Goal: Task Accomplishment & Management: Complete application form

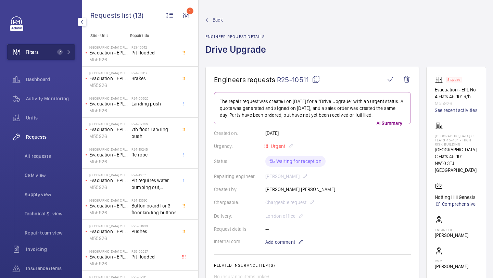
click at [62, 58] on button "Filters 7" at bounding box center [41, 52] width 68 height 16
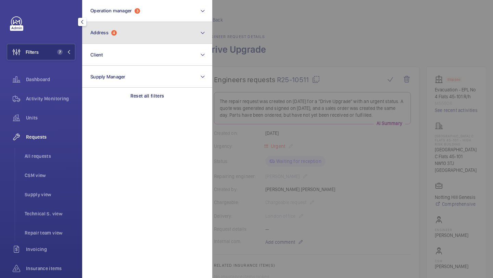
click at [112, 41] on button "Address 4" at bounding box center [147, 33] width 130 height 22
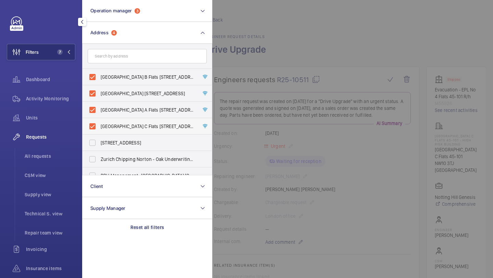
click at [105, 121] on label "Donnington Court Block C Flats 45-101 - High Risk Building - Donnington Court B…" at bounding box center [141, 126] width 119 height 16
click at [99, 121] on input "Donnington Court Block C Flats 45-101 - High Risk Building - Donnington Court B…" at bounding box center [93, 126] width 14 height 14
checkbox input "false"
click at [105, 105] on label "Donnington Court Block A Flats 1-21 - High Risk Building - Donnington Court Blo…" at bounding box center [141, 110] width 119 height 16
click at [99, 105] on input "Donnington Court Block A Flats 1-21 - High Risk Building - Donnington Court Blo…" at bounding box center [93, 110] width 14 height 14
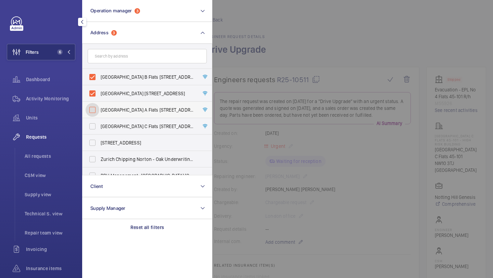
checkbox input "false"
click at [105, 91] on span "Donnington Court Block D Flats 103-120 - High Risk Building - Donnington Court …" at bounding box center [148, 93] width 94 height 7
click at [99, 91] on input "Donnington Court Block D Flats 103-120 - High Risk Building - Donnington Court …" at bounding box center [93, 94] width 14 height 14
checkbox input "false"
click at [105, 82] on label "Donnington Court Block B Flats 22-44 - High Risk Building - Donnington Court Bl…" at bounding box center [141, 77] width 119 height 16
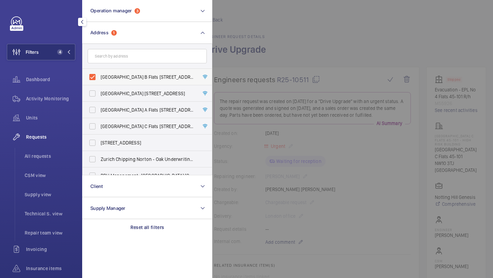
click at [99, 82] on input "Donnington Court Block B Flats 22-44 - High Risk Building - Donnington Court Bl…" at bounding box center [93, 77] width 14 height 14
checkbox input "false"
click at [64, 156] on span "All requests" at bounding box center [50, 156] width 51 height 7
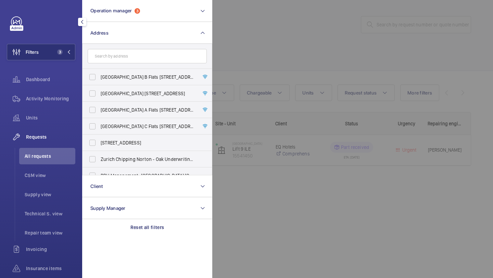
click at [281, 24] on div at bounding box center [458, 139] width 493 height 278
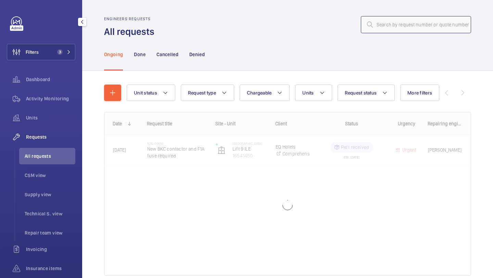
click at [399, 24] on input "text" at bounding box center [416, 24] width 110 height 17
paste input "R25-10245"
type input "R25-10245"
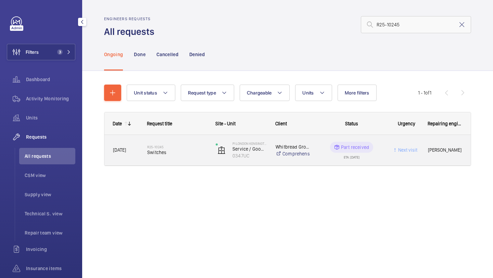
click at [190, 147] on h2 "R25-10245" at bounding box center [177, 147] width 60 height 4
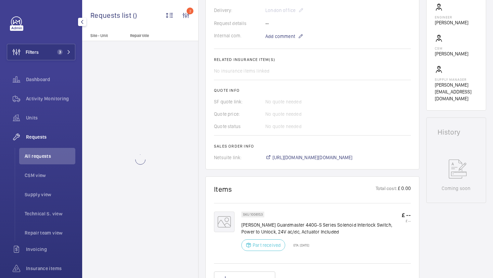
scroll to position [290, 0]
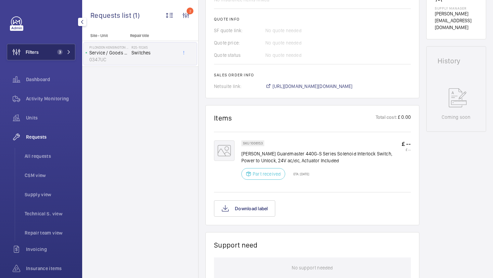
click at [61, 50] on span "3" at bounding box center [59, 51] width 5 height 5
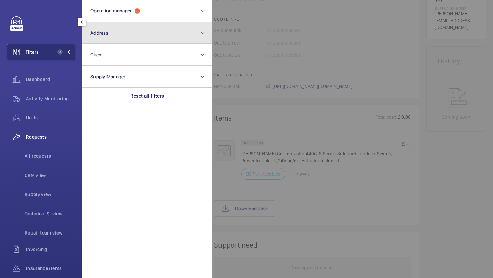
click at [102, 35] on span "Address" at bounding box center [99, 32] width 18 height 5
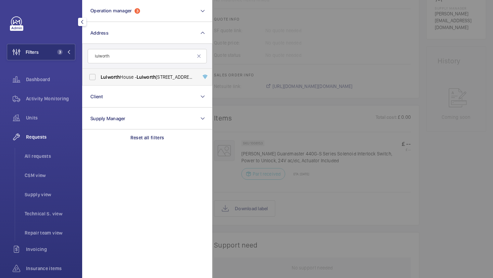
type input "lulworth"
click at [118, 76] on span "Lulworth" at bounding box center [110, 76] width 19 height 5
click at [99, 76] on input "Lulworth House - Lulworth House, LONDON SW8 1DR" at bounding box center [93, 77] width 14 height 14
checkbox input "true"
click at [338, 23] on div at bounding box center [458, 139] width 493 height 278
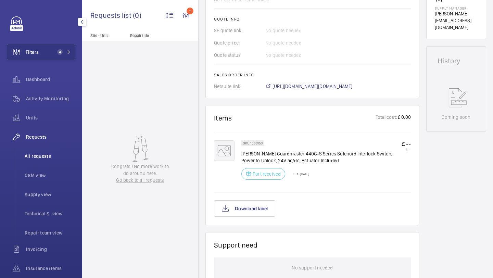
click at [57, 153] on span "All requests" at bounding box center [50, 156] width 51 height 7
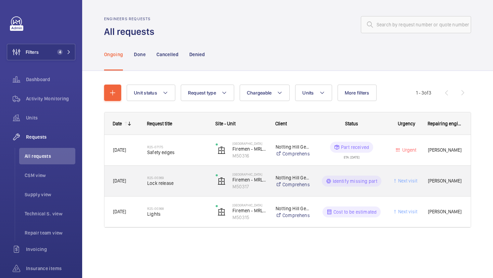
click at [196, 174] on div "R25-00369 Lock release" at bounding box center [177, 181] width 60 height 20
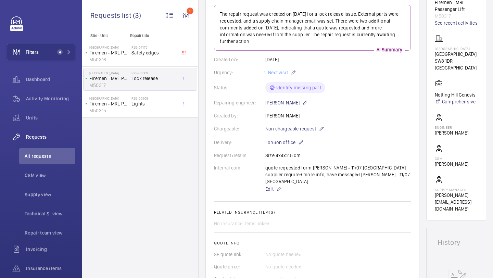
scroll to position [86, 0]
click at [268, 186] on span "Edit" at bounding box center [269, 189] width 8 height 7
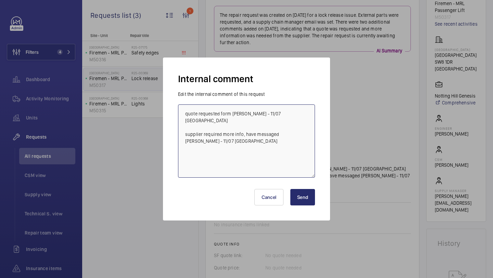
click at [242, 146] on textarea "quote requested form davenport - 11/07 india supplier required more info, have …" at bounding box center [246, 140] width 137 height 73
type textarea "quote requested form davenport - 11/07 india supplier required more info, have …"
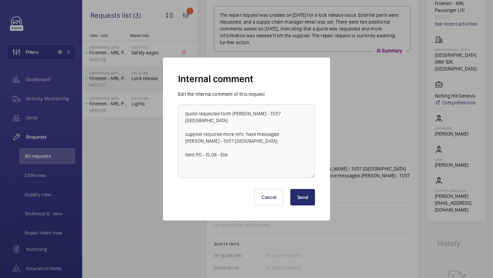
click at [297, 192] on button "Send" at bounding box center [302, 197] width 25 height 16
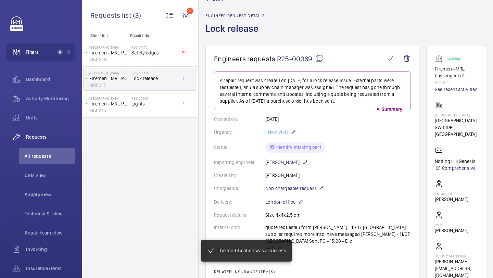
scroll to position [49, 0]
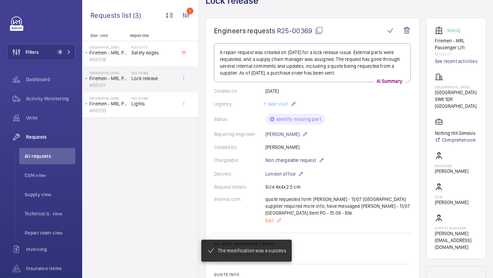
click at [278, 216] on mat-icon at bounding box center [278, 220] width 5 height 8
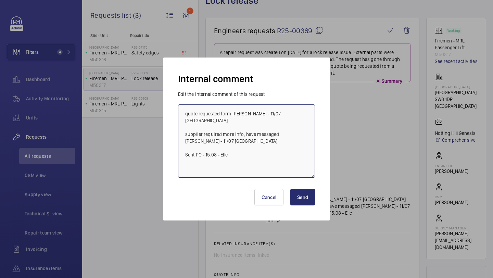
click at [203, 148] on textarea "quote requested form davenport - 11/07 india supplier required more info, have …" at bounding box center [246, 140] width 137 height 73
type textarea "quote requested form davenport - 11/07 india supplier required more info, have …"
click at [299, 197] on button "Send" at bounding box center [302, 197] width 25 height 16
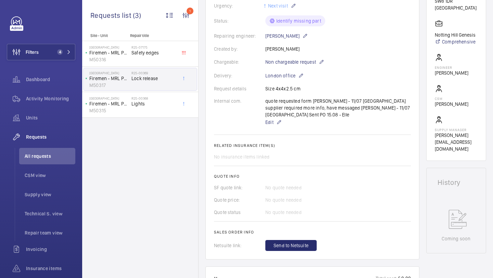
scroll to position [312, 0]
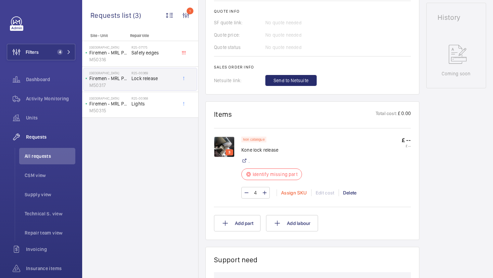
click at [289, 189] on div "Assign SKU" at bounding box center [293, 192] width 35 height 7
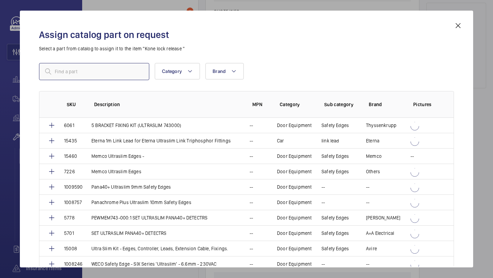
click at [128, 75] on input "text" at bounding box center [94, 71] width 110 height 17
paste input "Kone AMD emergency opening device"
type input "Kone AMD emergency opening device"
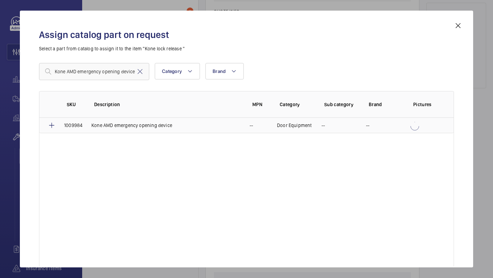
click at [115, 127] on p "Kone AMD emergency opening device" at bounding box center [131, 125] width 81 height 7
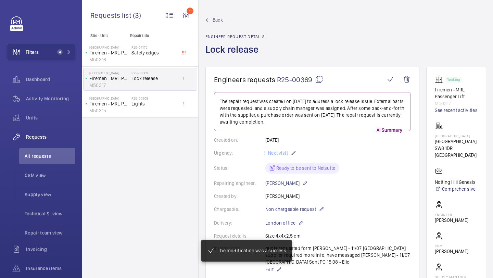
scroll to position [184, 0]
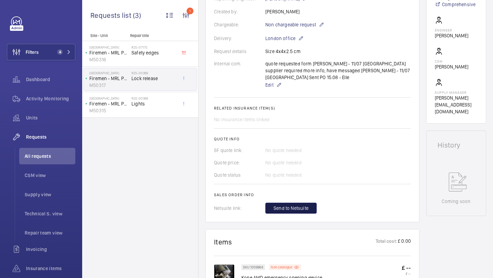
click at [287, 205] on span "Send to Netsuite" at bounding box center [290, 208] width 35 height 7
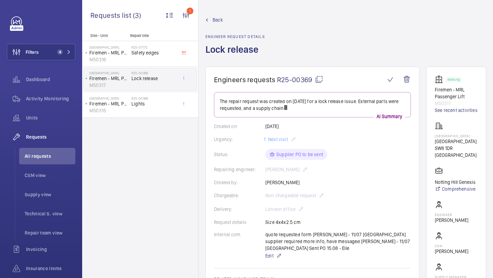
scroll to position [166, 0]
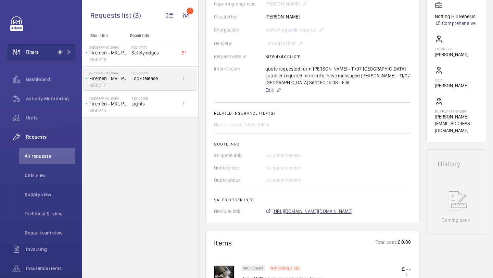
click at [284, 214] on span "https://6461500.app.netsuite.com/app/accounting/transactions/salesord.nl?id=291…" at bounding box center [312, 211] width 80 height 7
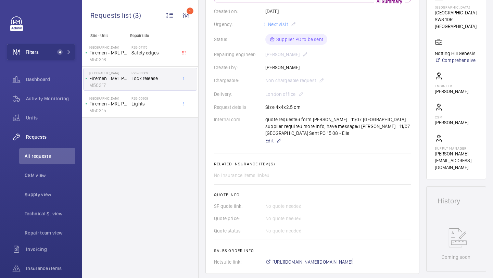
scroll to position [3, 0]
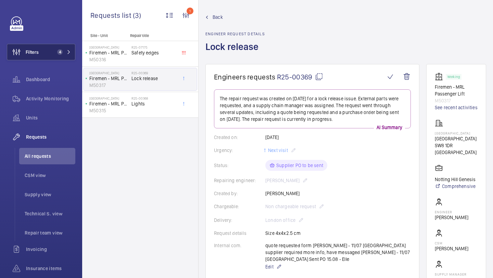
click at [64, 52] on span "4" at bounding box center [62, 51] width 16 height 5
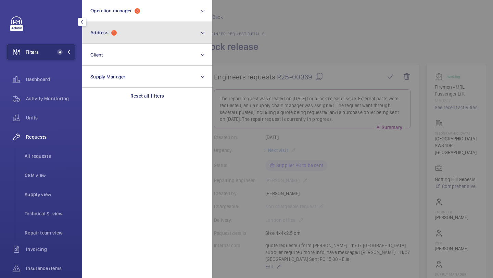
click at [92, 33] on span "Address" at bounding box center [99, 32] width 18 height 5
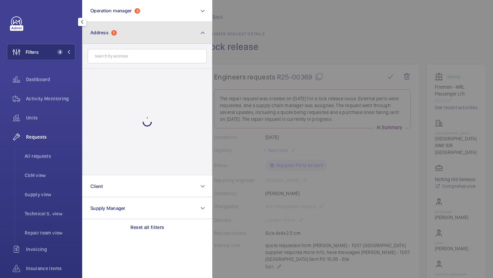
click at [104, 35] on span "Address" at bounding box center [99, 32] width 18 height 5
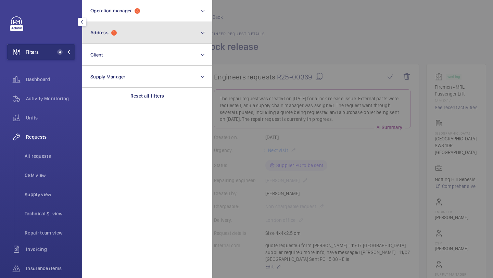
click at [114, 35] on span "1" at bounding box center [113, 32] width 5 height 5
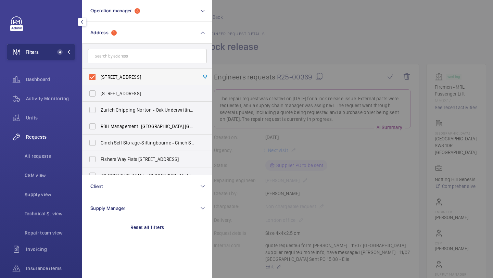
click at [110, 76] on span "Lulworth House - Lulworth House, LONDON SW8 1DR" at bounding box center [148, 77] width 94 height 7
click at [99, 76] on input "Lulworth House - Lulworth House, LONDON SW8 1DR" at bounding box center [93, 77] width 14 height 14
checkbox input "false"
click at [60, 153] on span "All requests" at bounding box center [50, 156] width 51 height 7
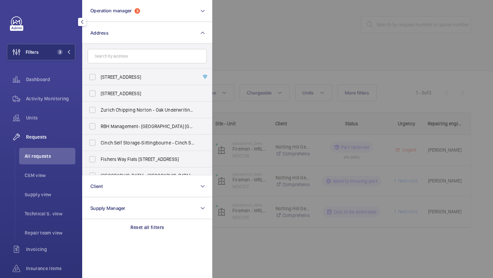
click at [272, 50] on div at bounding box center [458, 139] width 493 height 278
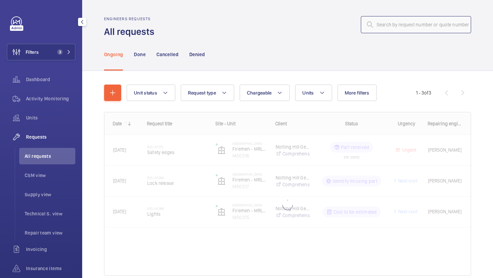
click at [377, 28] on input "text" at bounding box center [416, 24] width 110 height 17
paste input "R25-08043"
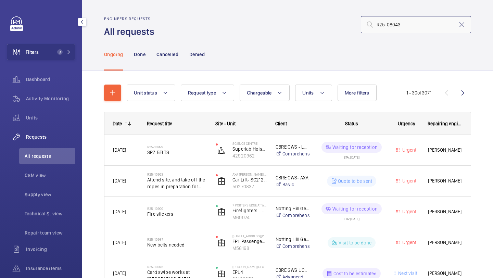
click at [463, 20] on input "R25-08043" at bounding box center [416, 24] width 110 height 17
type input "R25-08043"
click at [461, 22] on mat-icon at bounding box center [461, 25] width 8 height 8
type input "R25-08043"
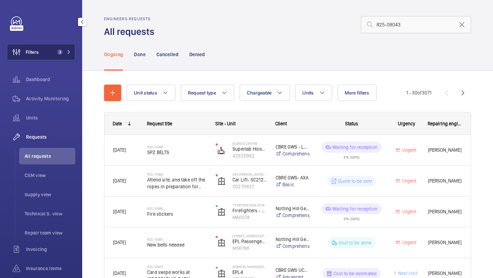
click at [52, 57] on button "Filters 3" at bounding box center [41, 52] width 68 height 16
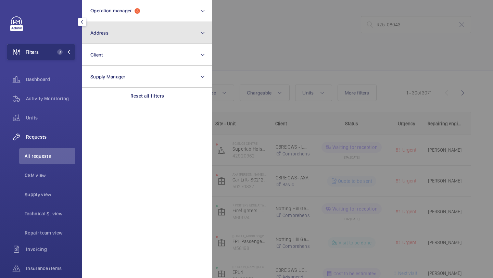
click at [141, 37] on button "Address" at bounding box center [147, 33] width 130 height 22
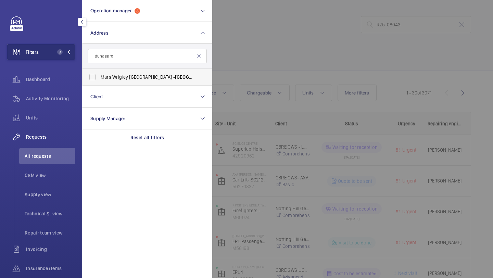
type input "dundee ro"
click at [175, 76] on span "Dundee" at bounding box center [197, 76] width 45 height 5
click at [99, 76] on input "Mars Wrigley UK - Dundee Ro ad, SLOUGH SL1 4LG" at bounding box center [93, 77] width 14 height 14
checkbox input "true"
click at [270, 64] on div at bounding box center [458, 139] width 493 height 278
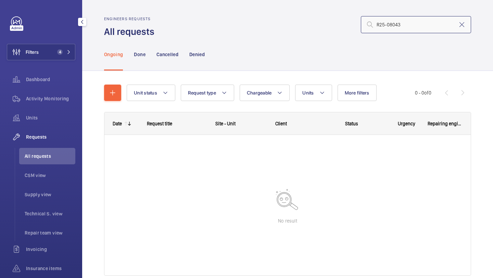
click at [457, 27] on input "R25-08043" at bounding box center [416, 24] width 110 height 17
click at [460, 26] on mat-icon at bounding box center [461, 25] width 8 height 8
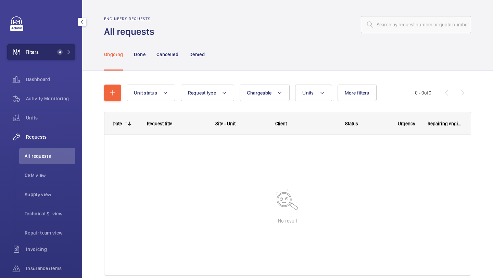
click at [62, 46] on button "Filters 4" at bounding box center [41, 52] width 68 height 16
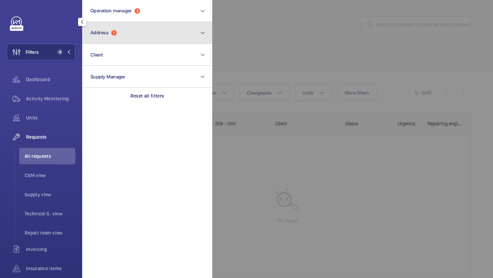
click at [115, 26] on button "Address 1" at bounding box center [147, 33] width 130 height 22
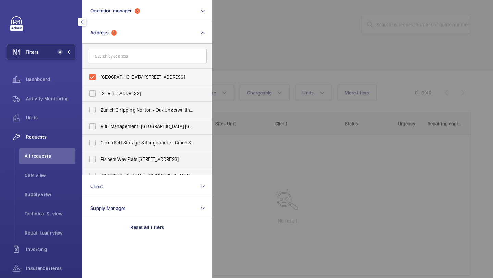
click at [142, 73] on label "Mars Wrigley UK - Dundee Road, SLOUGH SL1 4LG" at bounding box center [141, 77] width 119 height 16
click at [99, 73] on input "Mars Wrigley UK - Dundee Road, SLOUGH SL1 4LG" at bounding box center [93, 77] width 14 height 14
checkbox input "false"
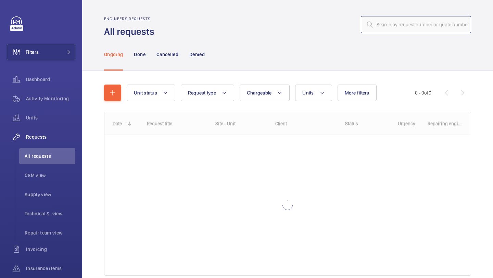
click at [393, 25] on input "text" at bounding box center [416, 24] width 110 height 17
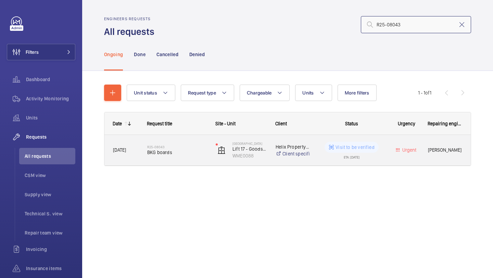
type input "R25-08043"
click at [188, 153] on span "BKG boards" at bounding box center [177, 152] width 60 height 7
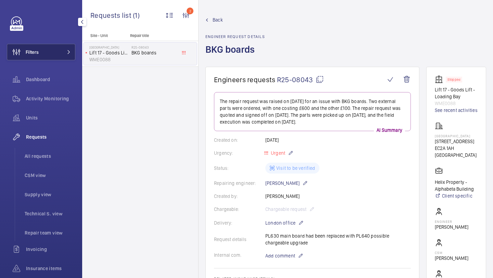
click at [67, 51] on mat-icon at bounding box center [69, 52] width 4 height 4
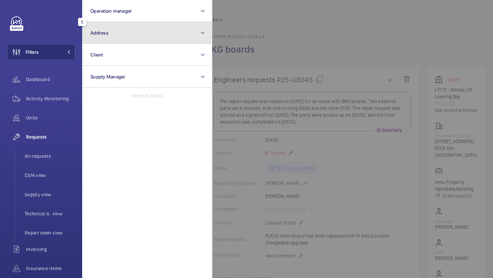
click at [106, 36] on button "Address" at bounding box center [147, 33] width 130 height 22
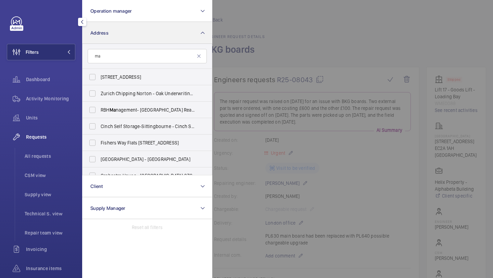
type input "m"
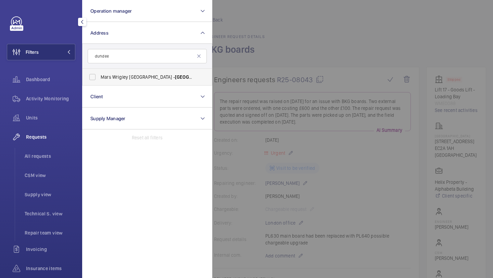
type input "dundee"
click at [175, 75] on span "Dundee" at bounding box center [197, 76] width 45 height 5
click at [99, 75] on input "Mars Wrigley UK - Dundee Road, SLOUGH SL1 4LG" at bounding box center [93, 77] width 14 height 14
checkbox input "true"
click at [281, 52] on div at bounding box center [458, 139] width 493 height 278
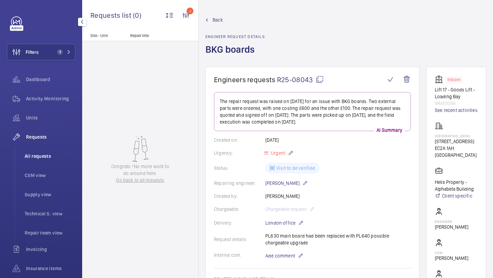
click at [60, 156] on span "All requests" at bounding box center [50, 156] width 51 height 7
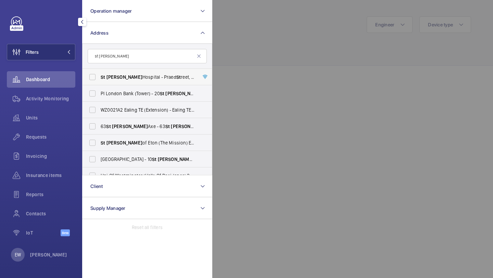
type input "st [PERSON_NAME]"
click at [122, 78] on span "[GEOGRAPHIC_DATA][PERSON_NAME][STREET_ADDRESS]" at bounding box center [148, 77] width 94 height 7
click at [99, 78] on input "[GEOGRAPHIC_DATA][PERSON_NAME][STREET_ADDRESS]" at bounding box center [93, 77] width 14 height 14
checkbox input "true"
click at [57, 137] on span "Requests" at bounding box center [50, 136] width 49 height 7
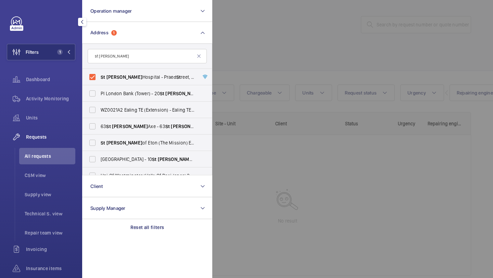
click at [300, 13] on div at bounding box center [458, 139] width 493 height 278
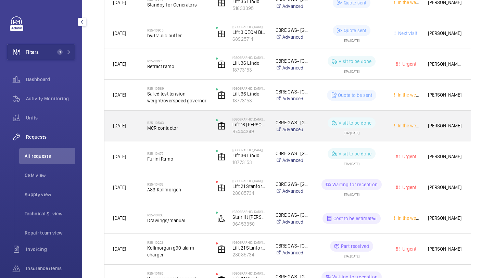
scroll to position [190, 0]
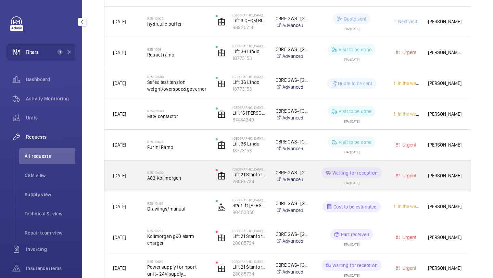
click at [190, 175] on span "A83 Kollmorgen" at bounding box center [177, 177] width 60 height 7
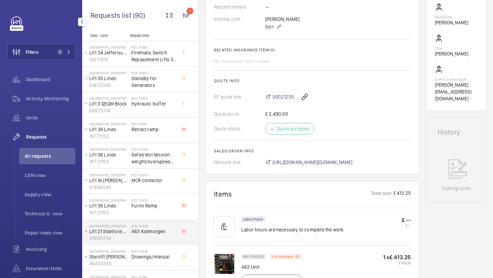
scroll to position [265, 0]
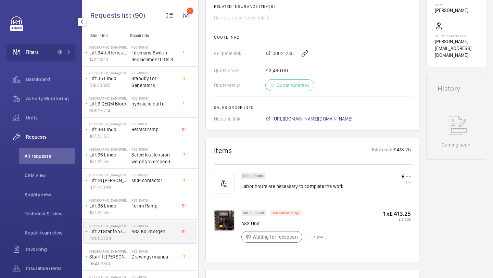
click at [277, 122] on span "[URL][DOMAIN_NAME][DOMAIN_NAME]" at bounding box center [312, 118] width 80 height 7
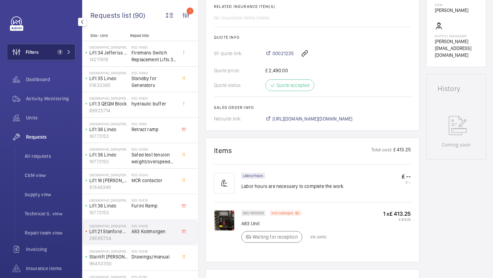
click at [57, 53] on span "1" at bounding box center [58, 51] width 8 height 5
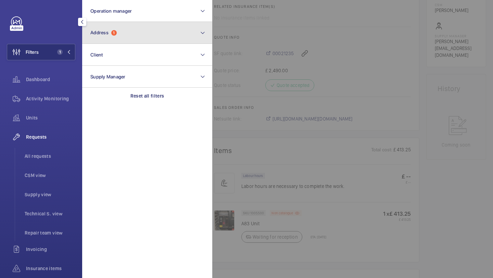
click at [109, 28] on button "Address 1" at bounding box center [147, 33] width 130 height 22
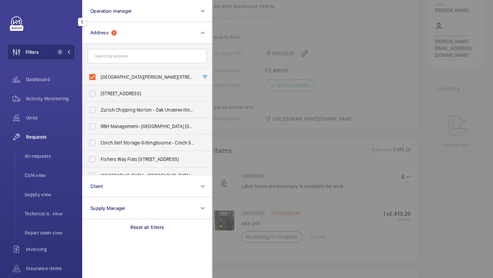
click at [108, 76] on span "[GEOGRAPHIC_DATA][PERSON_NAME][STREET_ADDRESS]" at bounding box center [148, 77] width 94 height 7
click at [99, 76] on input "[GEOGRAPHIC_DATA][PERSON_NAME][STREET_ADDRESS]" at bounding box center [93, 77] width 14 height 14
checkbox input "false"
click at [111, 57] on input "text" at bounding box center [147, 56] width 119 height 14
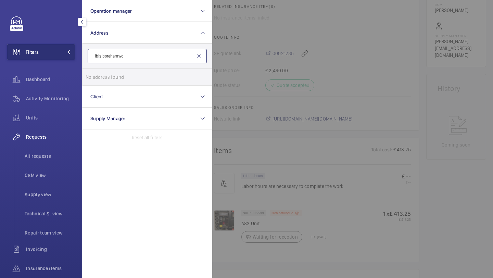
type input "ibis borehamwo"
click at [198, 56] on mat-icon at bounding box center [198, 55] width 5 height 5
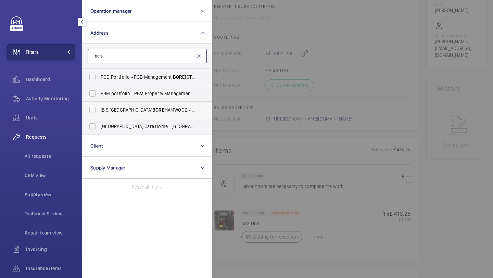
type input "bore"
click at [156, 110] on span "IBIS LONDON BORE HAMWOOD - [STREET_ADDRESS][PERSON_NAME]" at bounding box center [148, 109] width 94 height 7
click at [99, 110] on input "IBIS LONDON BORE HAMWOOD - [STREET_ADDRESS][PERSON_NAME]" at bounding box center [93, 110] width 14 height 14
checkbox input "true"
click at [49, 158] on span "All requests" at bounding box center [50, 156] width 51 height 7
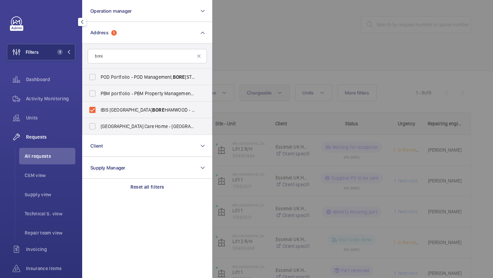
click at [259, 86] on div at bounding box center [458, 139] width 493 height 278
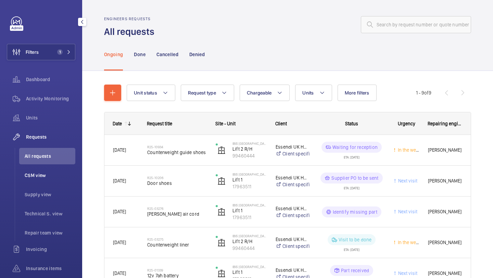
click at [50, 174] on span "CSM view" at bounding box center [50, 175] width 51 height 7
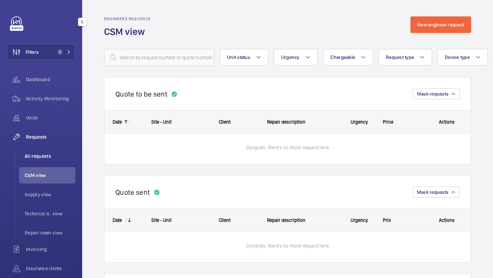
click at [50, 155] on span "All requests" at bounding box center [50, 156] width 51 height 7
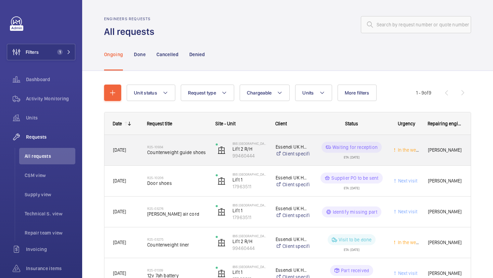
click at [171, 149] on span "Counterweight guide shoes" at bounding box center [177, 152] width 60 height 7
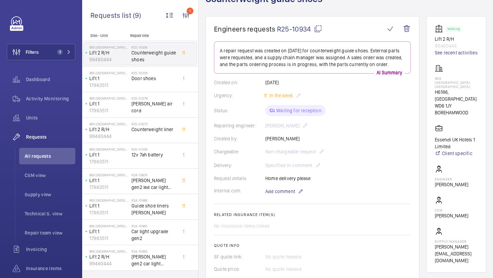
scroll to position [293, 0]
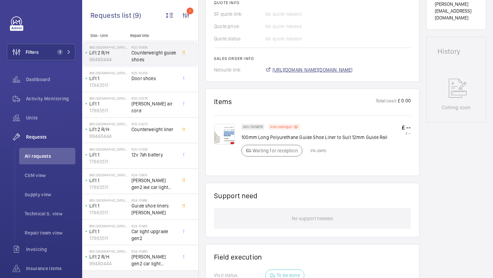
click at [315, 73] on span "[URL][DOMAIN_NAME][DOMAIN_NAME]" at bounding box center [312, 69] width 80 height 7
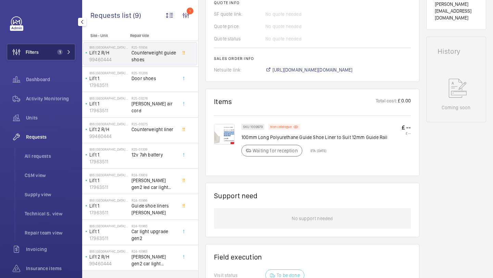
click at [58, 47] on button "Filters 1" at bounding box center [41, 52] width 68 height 16
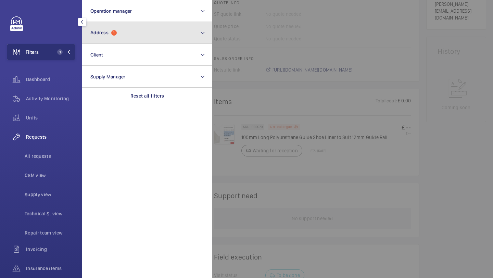
click at [120, 38] on button "Address 1" at bounding box center [147, 33] width 130 height 22
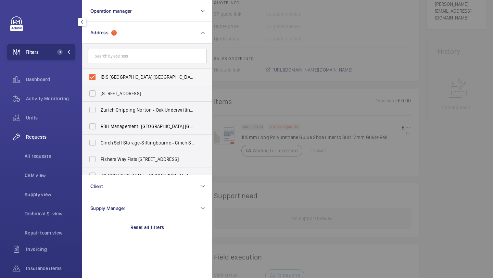
click at [112, 78] on span "IBIS [GEOGRAPHIC_DATA] [GEOGRAPHIC_DATA] - [STREET_ADDRESS]" at bounding box center [148, 77] width 94 height 7
click at [99, 78] on input "IBIS [GEOGRAPHIC_DATA] [GEOGRAPHIC_DATA] - [STREET_ADDRESS]" at bounding box center [93, 77] width 14 height 14
checkbox input "false"
click at [112, 62] on input "text" at bounding box center [147, 56] width 119 height 14
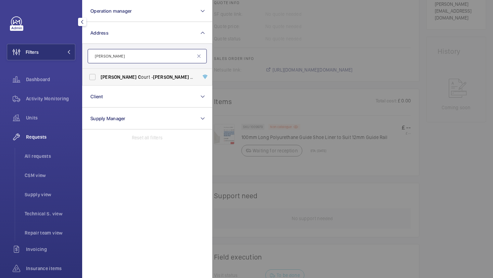
type input "[PERSON_NAME]"
click at [109, 81] on label "[PERSON_NAME] C [PERSON_NAME] C ourt, [GEOGRAPHIC_DATA] HA8 5FB" at bounding box center [141, 77] width 119 height 16
click at [99, 81] on input "[PERSON_NAME] C [PERSON_NAME] C ourt, [GEOGRAPHIC_DATA] HA8 5FB" at bounding box center [93, 77] width 14 height 14
checkbox input "true"
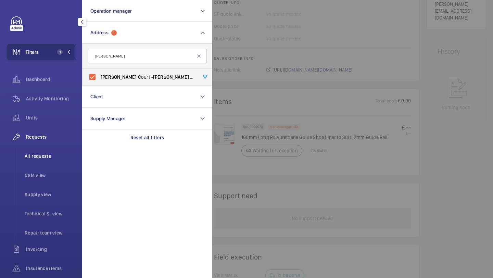
click at [57, 159] on span "All requests" at bounding box center [50, 156] width 51 height 7
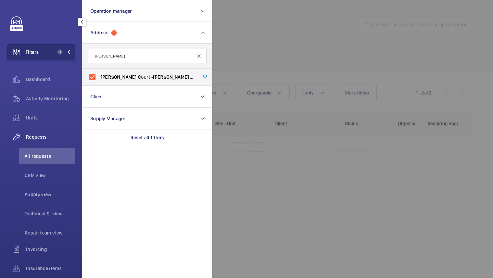
click at [260, 69] on div at bounding box center [458, 139] width 493 height 278
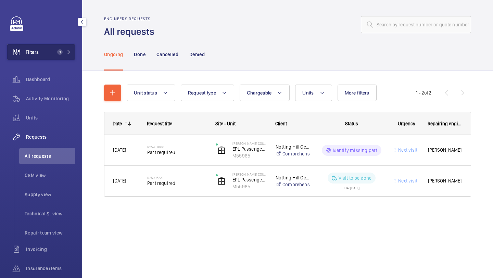
click at [46, 44] on button "Filters 1" at bounding box center [41, 52] width 68 height 16
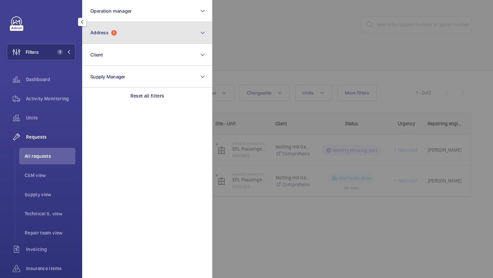
click at [139, 27] on button "Address 1" at bounding box center [147, 33] width 130 height 22
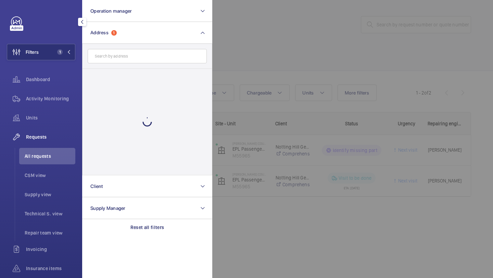
click at [271, 59] on div at bounding box center [458, 139] width 493 height 278
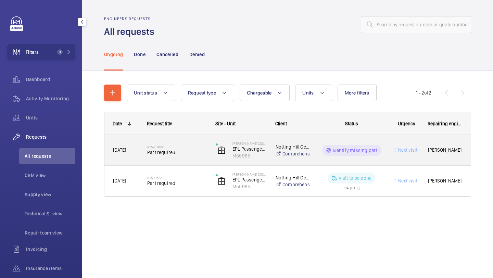
click at [197, 154] on span "Part required" at bounding box center [177, 152] width 60 height 7
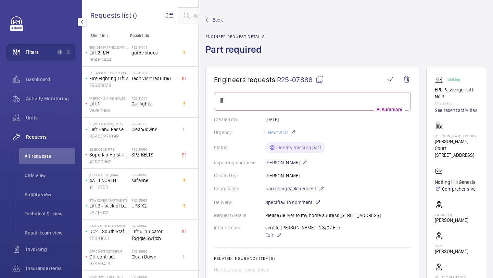
scroll to position [296, 0]
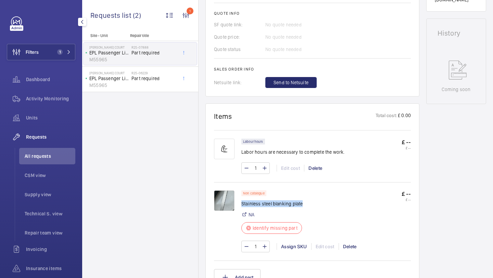
drag, startPoint x: 304, startPoint y: 210, endPoint x: 242, endPoint y: 210, distance: 62.3
click at [242, 210] on div "Non catalogue Stainless steel blanking plate NA Identify missing part £ -- £ --" at bounding box center [325, 214] width 169 height 48
copy p "Stainless steel blanking plate"
click at [222, 211] on img at bounding box center [224, 200] width 21 height 21
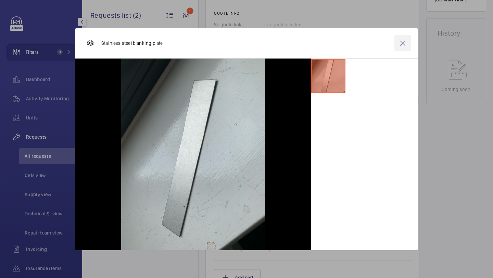
click at [400, 44] on wm-front-icon-button at bounding box center [402, 43] width 16 height 16
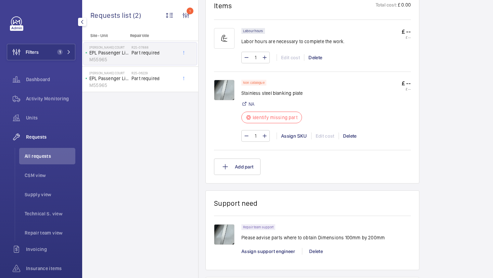
scroll to position [408, 0]
drag, startPoint x: 382, startPoint y: 244, endPoint x: 342, endPoint y: 243, distance: 39.3
click at [342, 243] on div "Repair team support Please advise parts where to obtain Dimensions 100mm by 200…" at bounding box center [325, 233] width 169 height 21
click at [289, 138] on div "Assign SKU" at bounding box center [293, 134] width 35 height 7
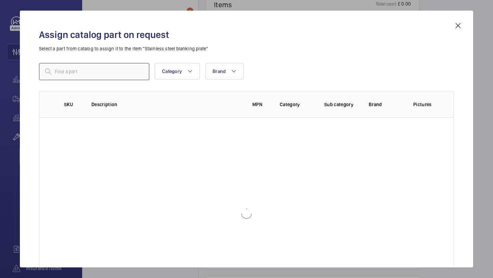
click at [105, 75] on input "text" at bounding box center [94, 71] width 110 height 17
paste input "Stainless steel blanking plate"
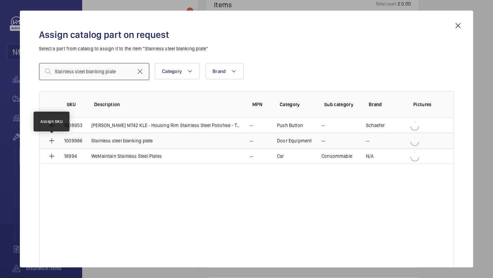
type input "Stainless steel blanking plate"
click at [53, 142] on mat-icon at bounding box center [52, 141] width 8 height 8
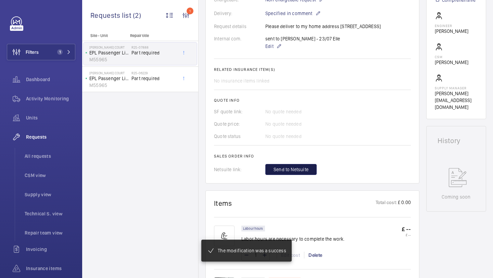
click at [296, 173] on span "Send to Netsuite" at bounding box center [290, 169] width 35 height 7
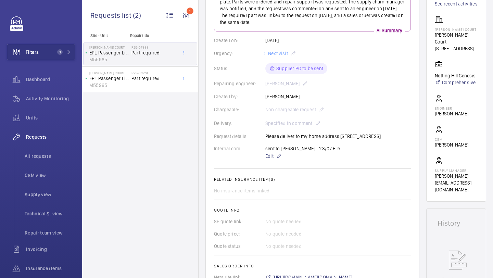
scroll to position [184, 0]
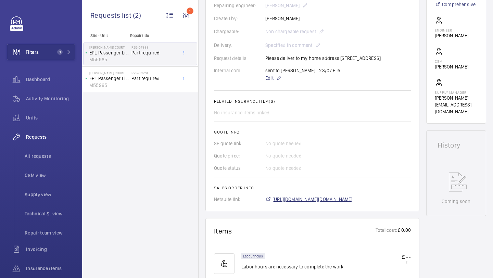
click at [283, 203] on span "[URL][DOMAIN_NAME][DOMAIN_NAME]" at bounding box center [312, 199] width 80 height 7
click at [47, 42] on div "Filters 1 Dashboard Activity Monitoring Units Requests All requests CSM view Su…" at bounding box center [41, 176] width 68 height 320
click at [47, 46] on button "Filters 1" at bounding box center [41, 52] width 68 height 16
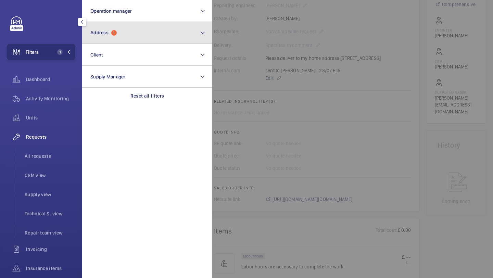
click at [100, 39] on button "Address 1" at bounding box center [147, 33] width 130 height 22
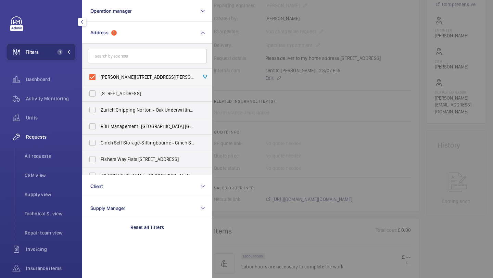
click at [117, 73] on label "[PERSON_NAME][STREET_ADDRESS][PERSON_NAME]" at bounding box center [141, 77] width 119 height 16
click at [99, 73] on input "[PERSON_NAME][STREET_ADDRESS][PERSON_NAME]" at bounding box center [93, 77] width 14 height 14
checkbox input "false"
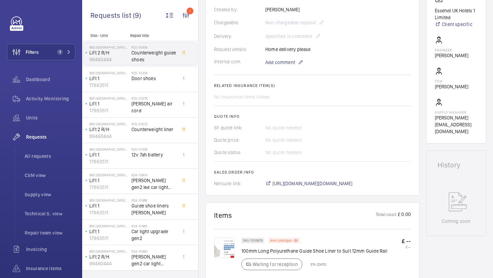
scroll to position [209, 0]
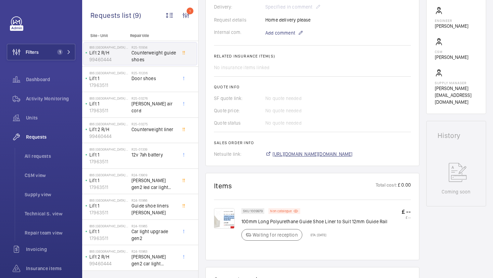
click at [352, 156] on span "[URL][DOMAIN_NAME][DOMAIN_NAME]" at bounding box center [312, 154] width 80 height 7
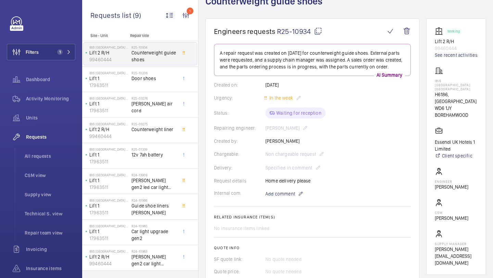
scroll to position [0, 0]
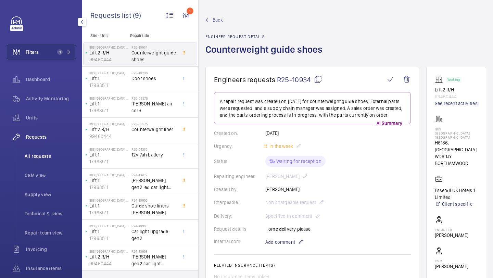
click at [57, 153] on span "All requests" at bounding box center [50, 156] width 51 height 7
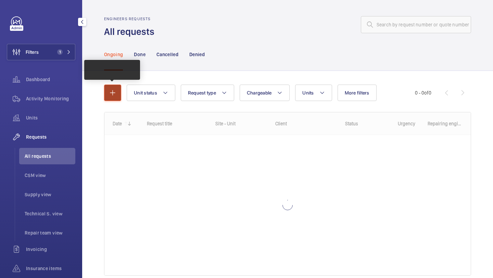
click at [110, 95] on mat-icon "button" at bounding box center [112, 93] width 8 height 8
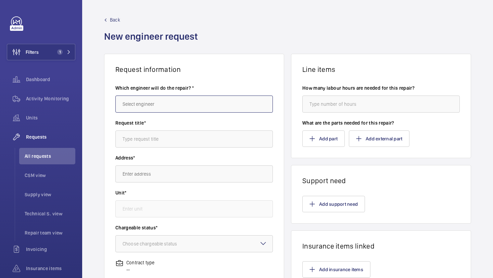
click at [160, 99] on input "text" at bounding box center [193, 103] width 157 height 17
click at [154, 128] on mat-option "[PERSON_NAME]" at bounding box center [194, 124] width 157 height 16
type input "[PERSON_NAME]"
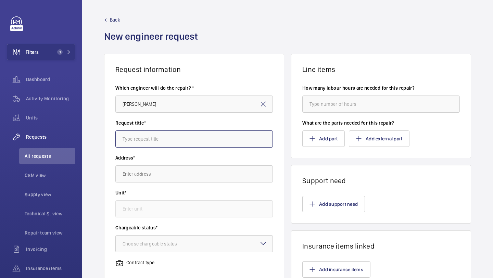
click at [150, 138] on input "text" at bounding box center [193, 138] width 157 height 17
type input "guide shoes"
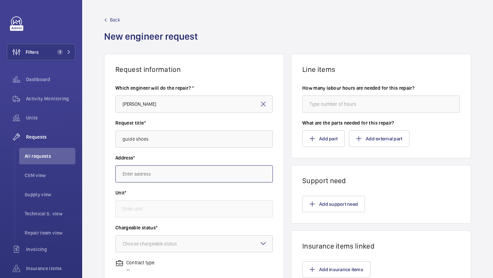
click at [214, 179] on input "text" at bounding box center [193, 173] width 157 height 17
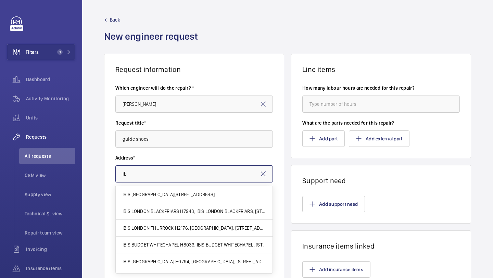
type input "i"
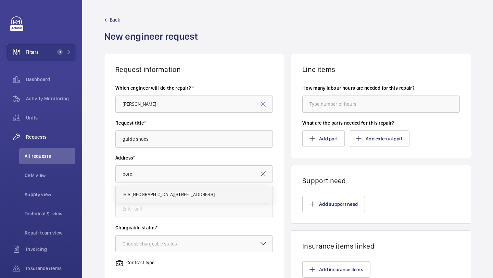
click at [196, 199] on mat-option "IBIS LONDON BOREHAMWOOD H6186, Elstree Way, WD6 1JY BOREHAMWOOD" at bounding box center [194, 194] width 157 height 16
type input "IBIS LONDON BOREHAMWOOD H6186, Elstree Way, WD6 1JY BOREHAMWOOD"
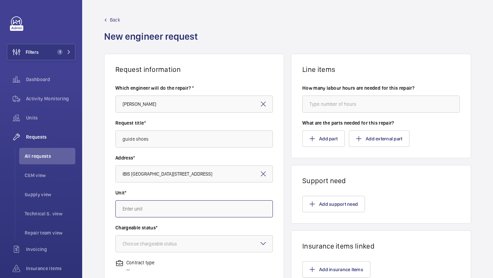
click at [189, 213] on input "text" at bounding box center [193, 208] width 157 height 17
click at [181, 230] on mat-option "99460444 - Lift 2 R/H" at bounding box center [194, 229] width 157 height 17
type input "99460444 - Lift 2 R/H"
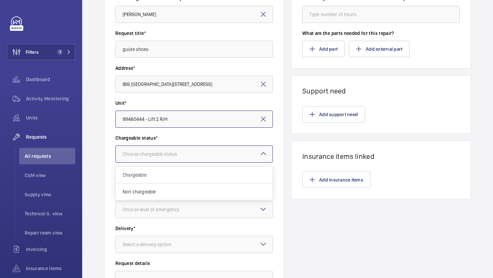
click at [182, 161] on div at bounding box center [194, 154] width 157 height 16
click at [173, 196] on div "Non chargeable" at bounding box center [194, 191] width 157 height 16
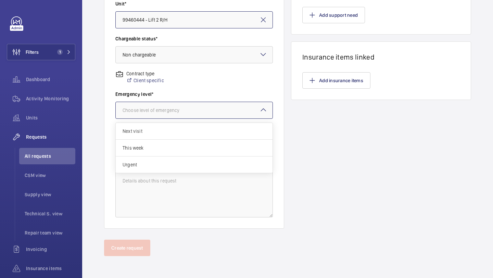
click at [183, 112] on div "Choose level of emergency" at bounding box center [159, 110] width 74 height 7
click at [176, 158] on div "Urgent" at bounding box center [194, 164] width 157 height 16
click at [188, 107] on div at bounding box center [194, 110] width 157 height 16
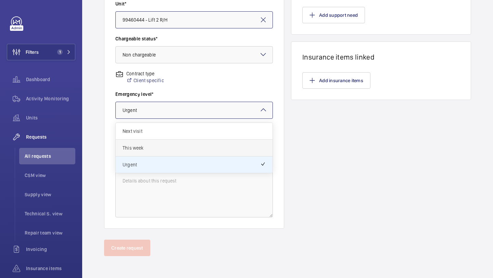
click at [180, 150] on span "This week" at bounding box center [193, 147] width 143 height 7
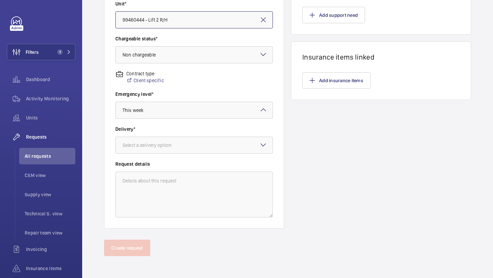
click at [180, 150] on div at bounding box center [194, 145] width 157 height 16
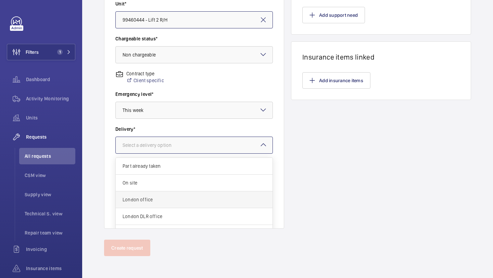
click at [179, 194] on div "London office" at bounding box center [194, 199] width 157 height 17
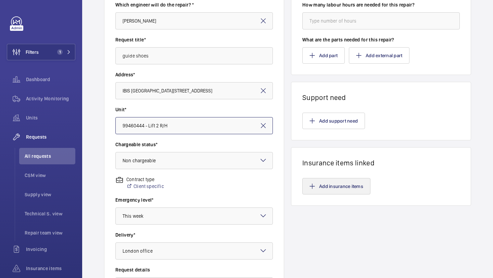
scroll to position [0, 0]
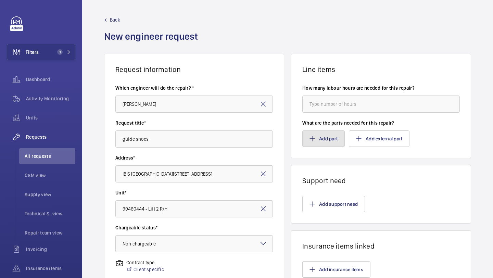
click at [317, 131] on button "Add part" at bounding box center [323, 138] width 42 height 16
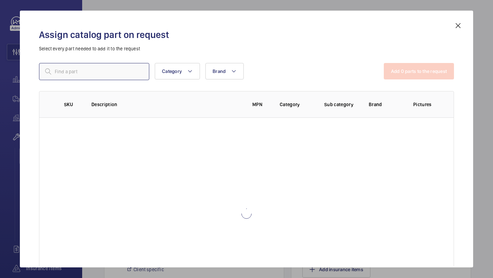
click at [125, 72] on input "text" at bounding box center [94, 71] width 110 height 17
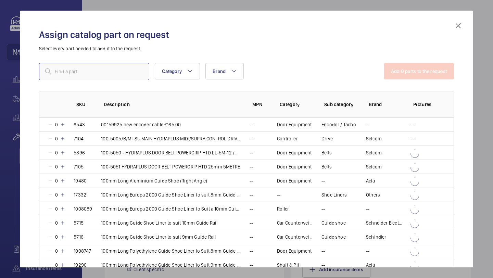
paste input "100mm Long Europa 2000 Guide Shoe Liner to Suit a 16mm Guide Rail"
type input "100mm Long Europa 2000 Guide Shoe Liner to Suit a 16mm Guide Rail"
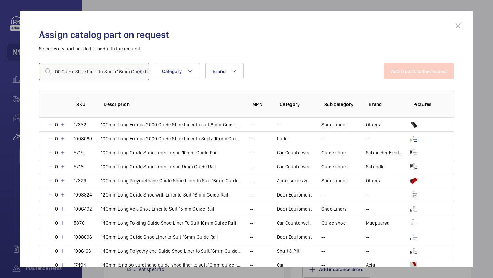
scroll to position [0, 0]
click at [136, 74] on mat-icon at bounding box center [140, 71] width 8 height 8
paste input "100mm Long Europa 2000 Guide Shoe Liner to Suit a 16mm Guide Rail"
type input "100mm Long Europa 2000 Guide Shoe Liner to Suit a 16mm Guide Rail"
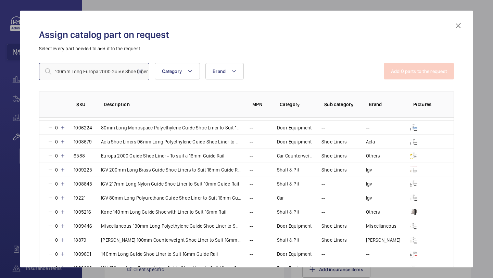
scroll to position [222, 0]
click at [256, 153] on td "--" at bounding box center [254, 155] width 27 height 14
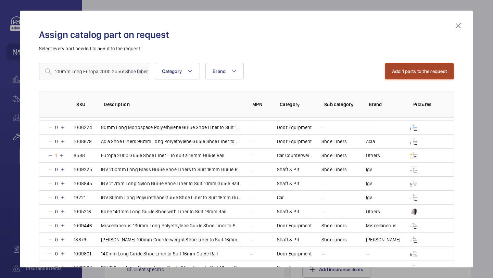
click at [396, 70] on button "Add 1 parts to the request" at bounding box center [419, 71] width 69 height 16
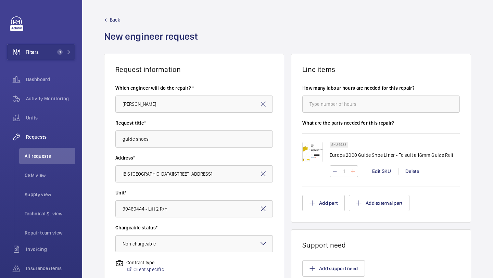
click at [351, 170] on mat-icon at bounding box center [352, 171] width 5 height 8
type input "2"
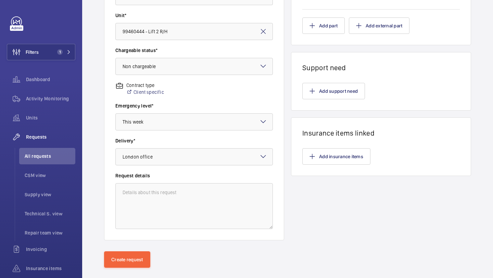
scroll to position [189, 0]
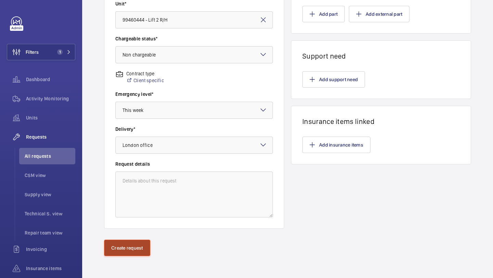
click at [137, 244] on button "Create request" at bounding box center [127, 247] width 46 height 16
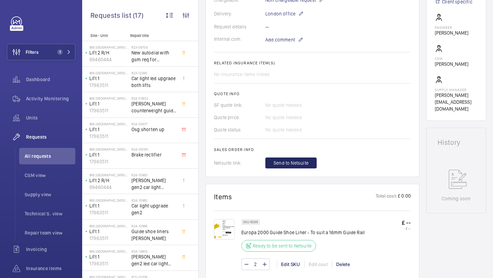
scroll to position [209, 0]
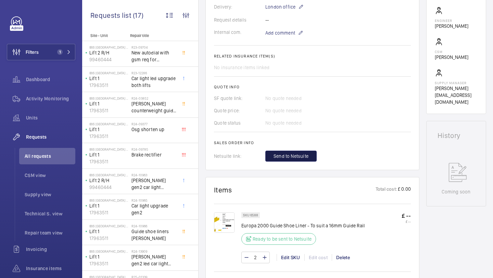
click at [304, 157] on span "Send to Netsuite" at bounding box center [290, 156] width 35 height 7
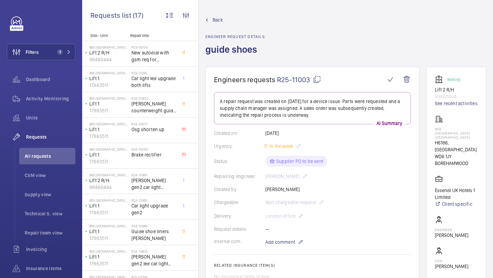
scroll to position [159, 0]
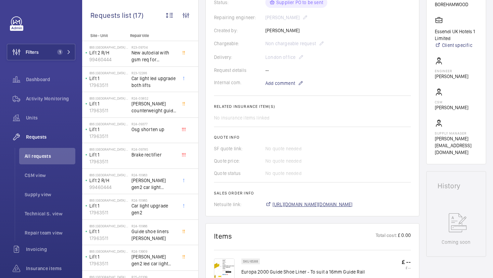
click at [275, 206] on span "https://6461500.app.netsuite.com/app/accounting/transactions/salesord.nl?id=291…" at bounding box center [312, 204] width 80 height 7
